Goal: Task Accomplishment & Management: Use online tool/utility

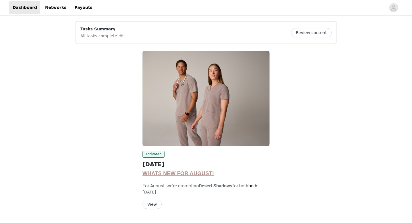
click at [312, 31] on button "Review content" at bounding box center [311, 32] width 41 height 9
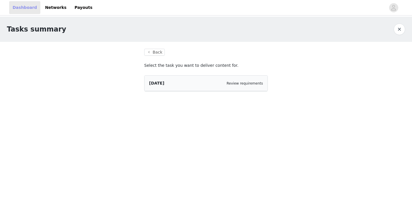
click at [21, 13] on link "Dashboard" at bounding box center [24, 7] width 31 height 13
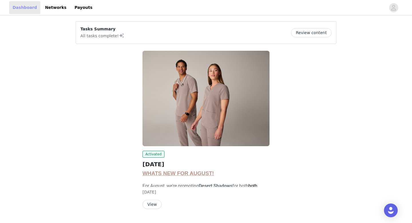
scroll to position [15, 0]
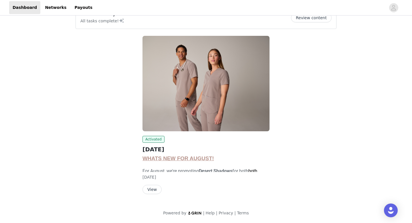
click at [154, 190] on button "View" at bounding box center [152, 189] width 19 height 9
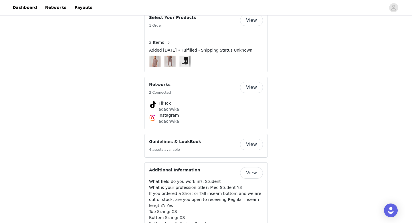
scroll to position [428, 0]
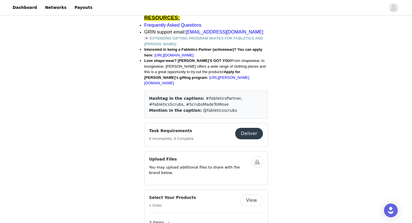
click at [253, 128] on button "Deliver" at bounding box center [249, 133] width 28 height 11
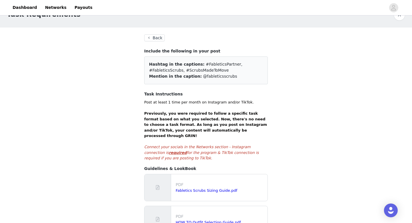
scroll to position [13, 0]
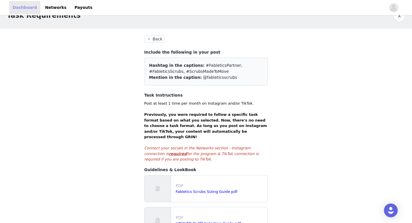
click at [31, 11] on link "Dashboard" at bounding box center [24, 7] width 31 height 13
